Goal: Task Accomplishment & Management: Manage account settings

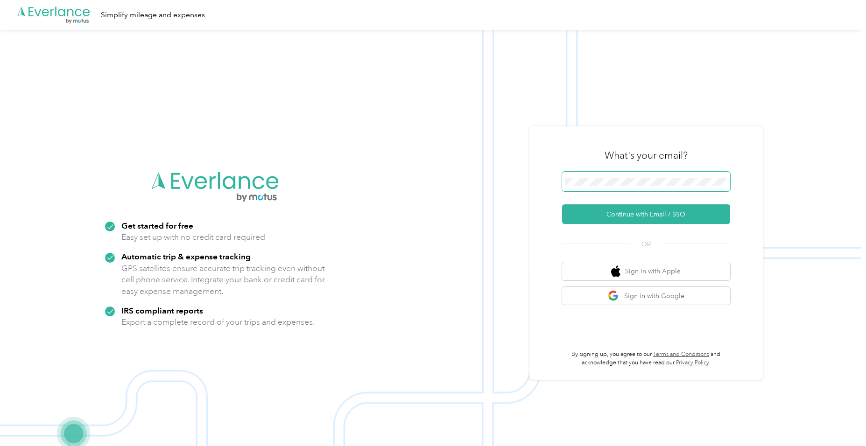
click at [624, 176] on span at bounding box center [646, 182] width 168 height 20
click at [634, 185] on span at bounding box center [646, 182] width 168 height 20
click at [655, 217] on button "Continue with Email / SSO" at bounding box center [646, 214] width 168 height 20
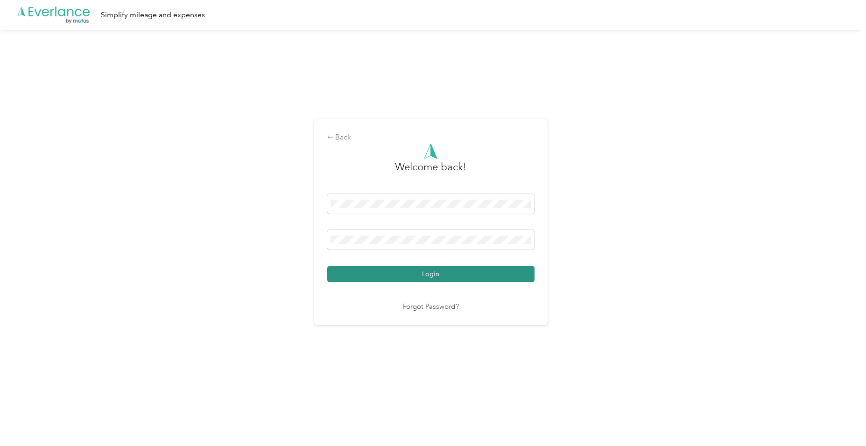
click at [459, 270] on button "Login" at bounding box center [430, 274] width 207 height 16
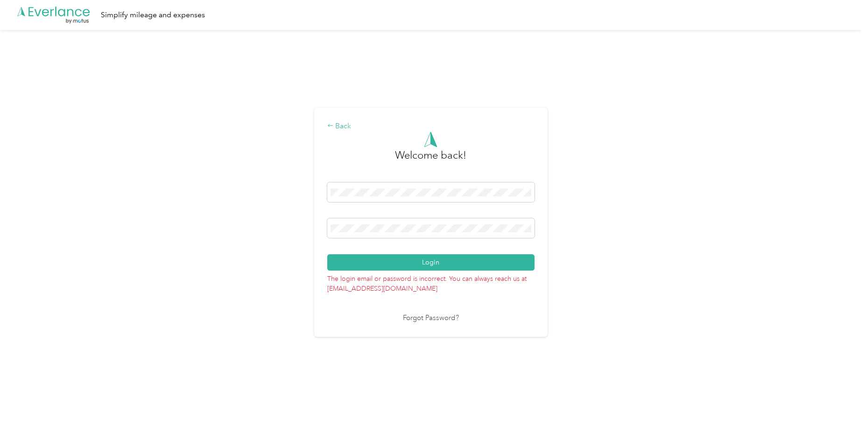
click at [338, 126] on div "Back" at bounding box center [430, 126] width 207 height 11
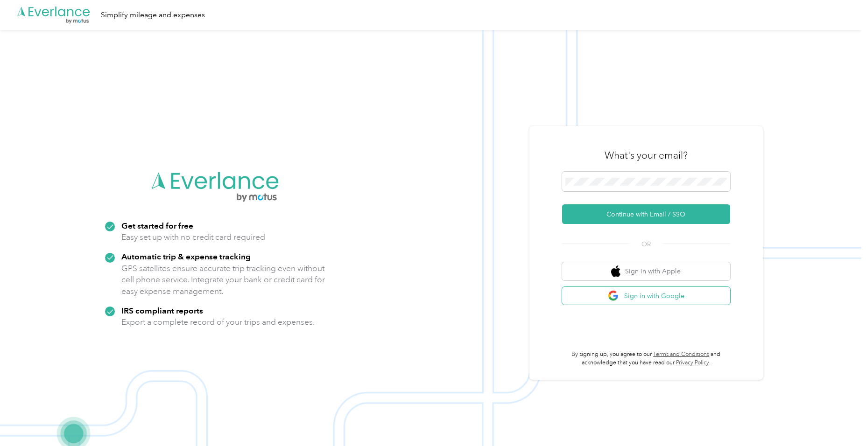
click at [662, 295] on button "Sign in with Google" at bounding box center [646, 296] width 168 height 18
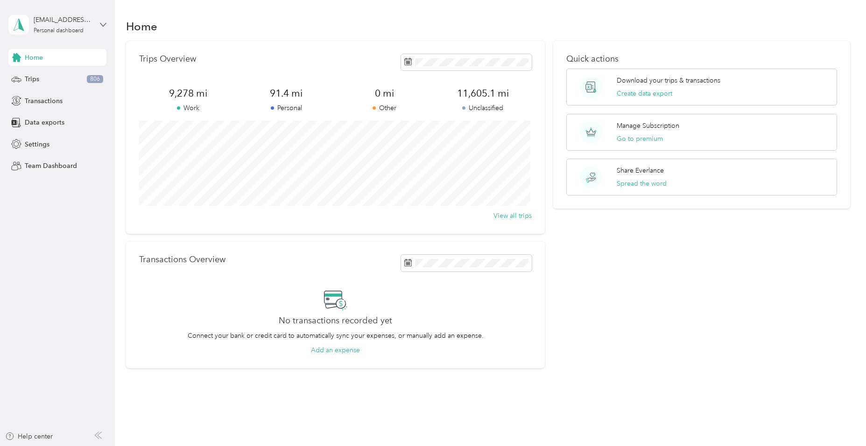
click at [103, 28] on icon at bounding box center [103, 24] width 7 height 7
click at [92, 281] on aside "[EMAIL_ADDRESS][DOMAIN_NAME] Personal dashboard Home Trips 806 Transactions Dat…" at bounding box center [57, 223] width 115 height 446
click at [100, 24] on icon at bounding box center [103, 24] width 7 height 7
click at [56, 77] on div "Log out" at bounding box center [106, 77] width 183 height 16
